Goal: Transaction & Acquisition: Purchase product/service

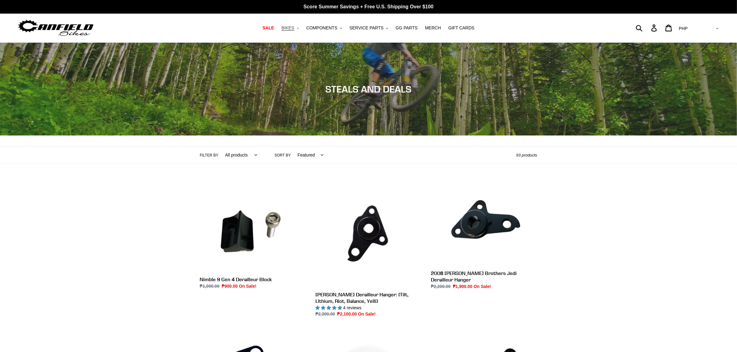
click at [293, 28] on span "BIKES" at bounding box center [287, 27] width 13 height 5
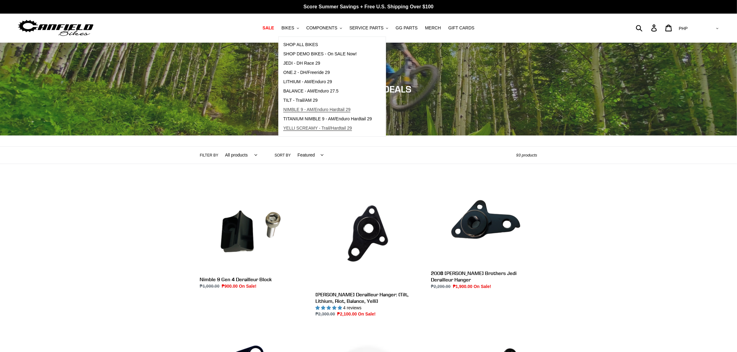
click at [302, 107] on span "NIMBLE 9 - AM/Enduro Hardtail 29" at bounding box center [316, 109] width 67 height 5
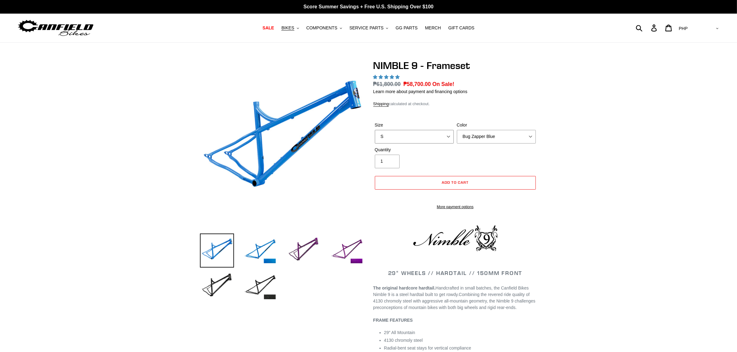
click at [440, 138] on select "S M L XL" at bounding box center [414, 137] width 79 height 14
select select "highest-rating"
select select "XL"
click at [375, 130] on select "S M L XL" at bounding box center [414, 137] width 79 height 14
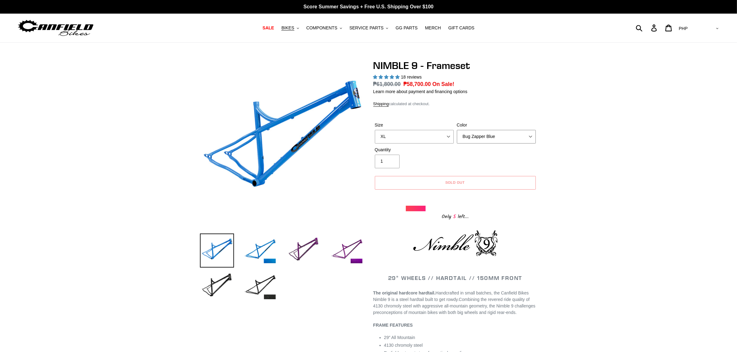
click at [492, 132] on select "Bug Zapper Blue Purple Haze -Sold Out Galaxy Black" at bounding box center [496, 137] width 79 height 14
select select "Purple Haze -Sold Out"
click at [457, 130] on select "Bug Zapper Blue Purple Haze -Sold Out Galaxy Black" at bounding box center [496, 137] width 79 height 14
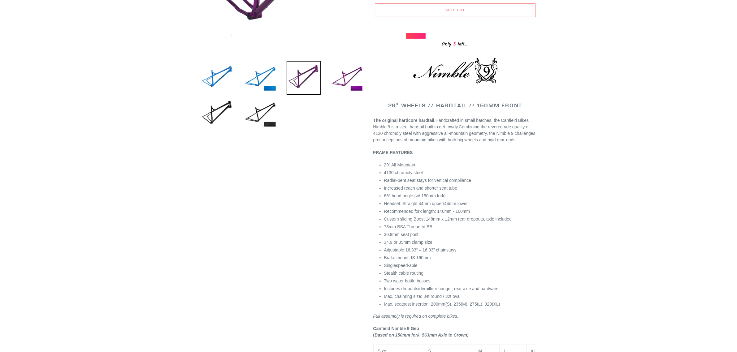
scroll to position [232, 0]
